Goal: Complete application form

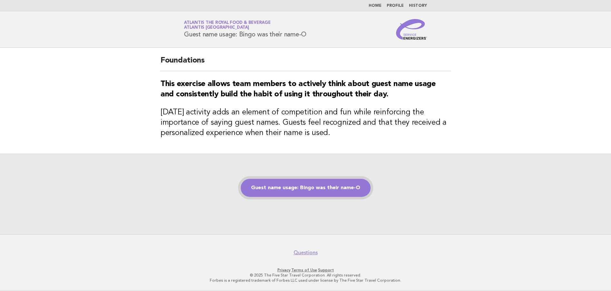
drag, startPoint x: 0, startPoint y: 0, endPoint x: 296, endPoint y: 187, distance: 350.0
click at [296, 187] on link "Guest name usage: Bingo was their name-O" at bounding box center [306, 188] width 130 height 18
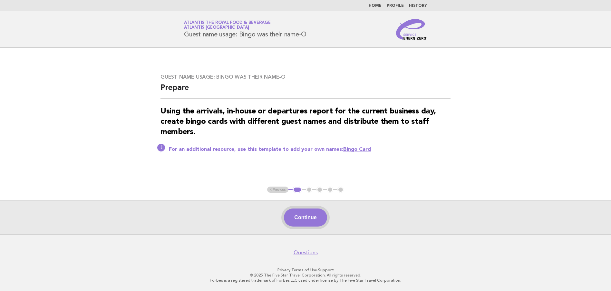
click at [310, 218] on button "Continue" at bounding box center [305, 218] width 43 height 18
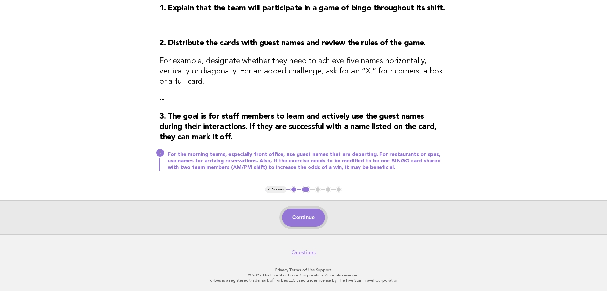
click at [306, 221] on button "Continue" at bounding box center [303, 218] width 43 height 18
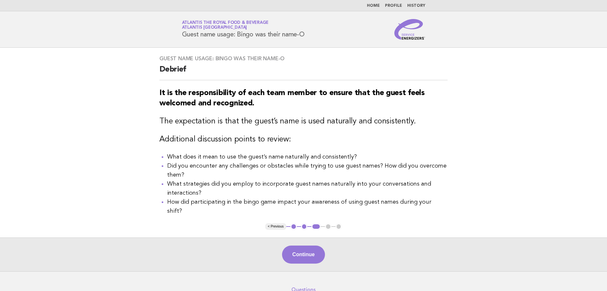
click at [294, 238] on div "Continue" at bounding box center [303, 255] width 607 height 34
click at [299, 246] on button "Continue" at bounding box center [303, 255] width 43 height 18
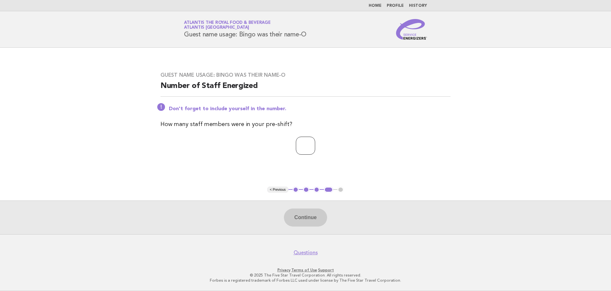
click at [299, 146] on input "number" at bounding box center [305, 146] width 19 height 18
type input "**"
click at [314, 216] on button "Continue" at bounding box center [305, 218] width 43 height 18
